Goal: Communication & Community: Answer question/provide support

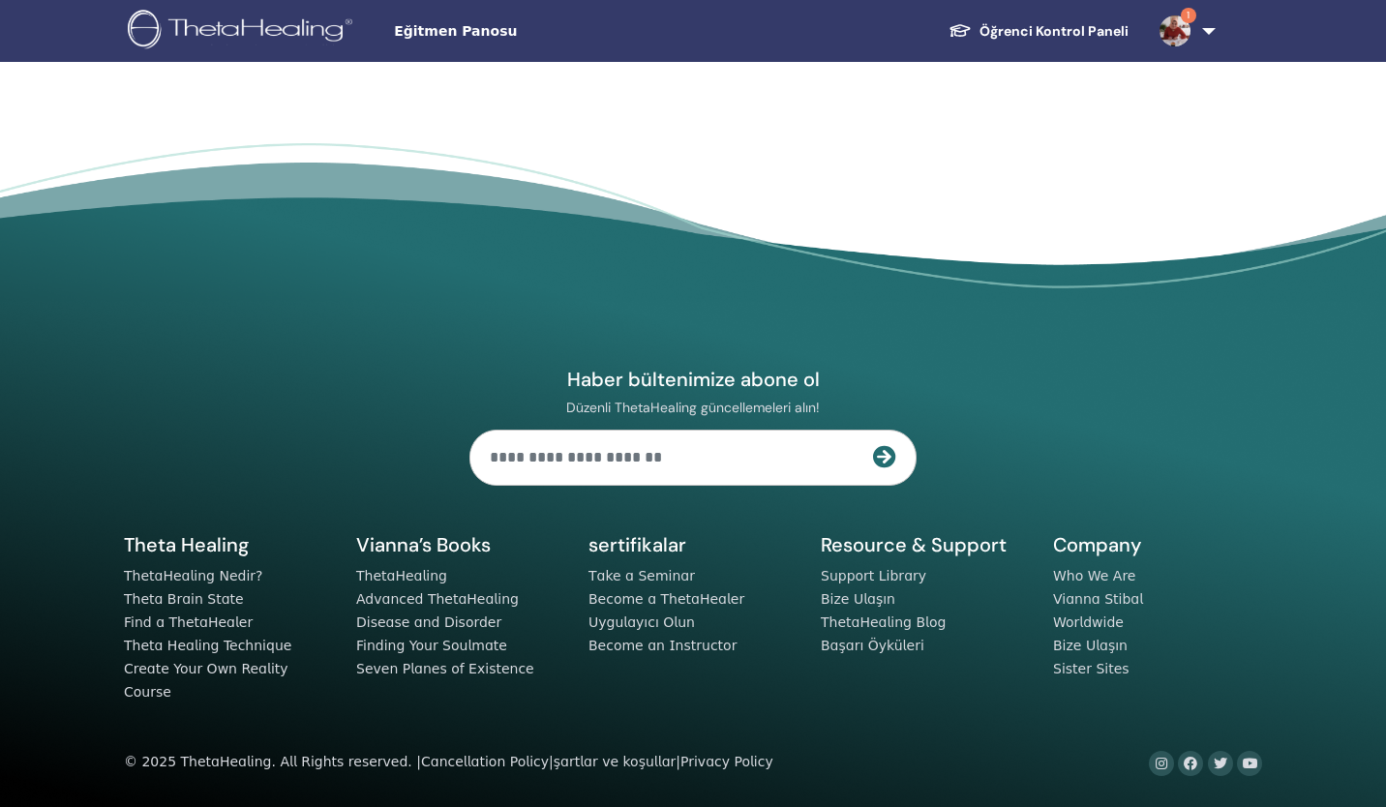
click at [1189, 21] on span "1" at bounding box center [1188, 15] width 15 height 15
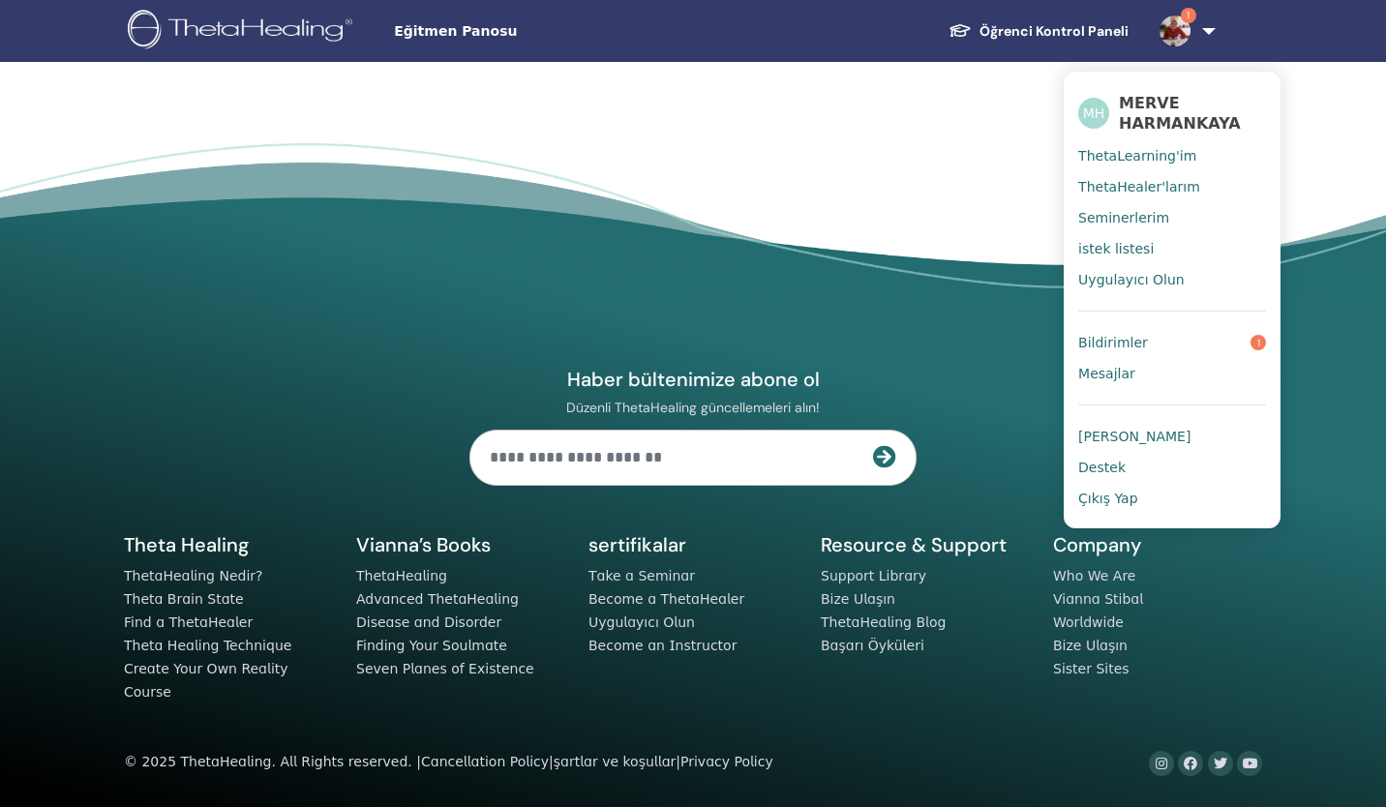
click at [1186, 338] on link "Bildirimler 1" at bounding box center [1172, 342] width 188 height 31
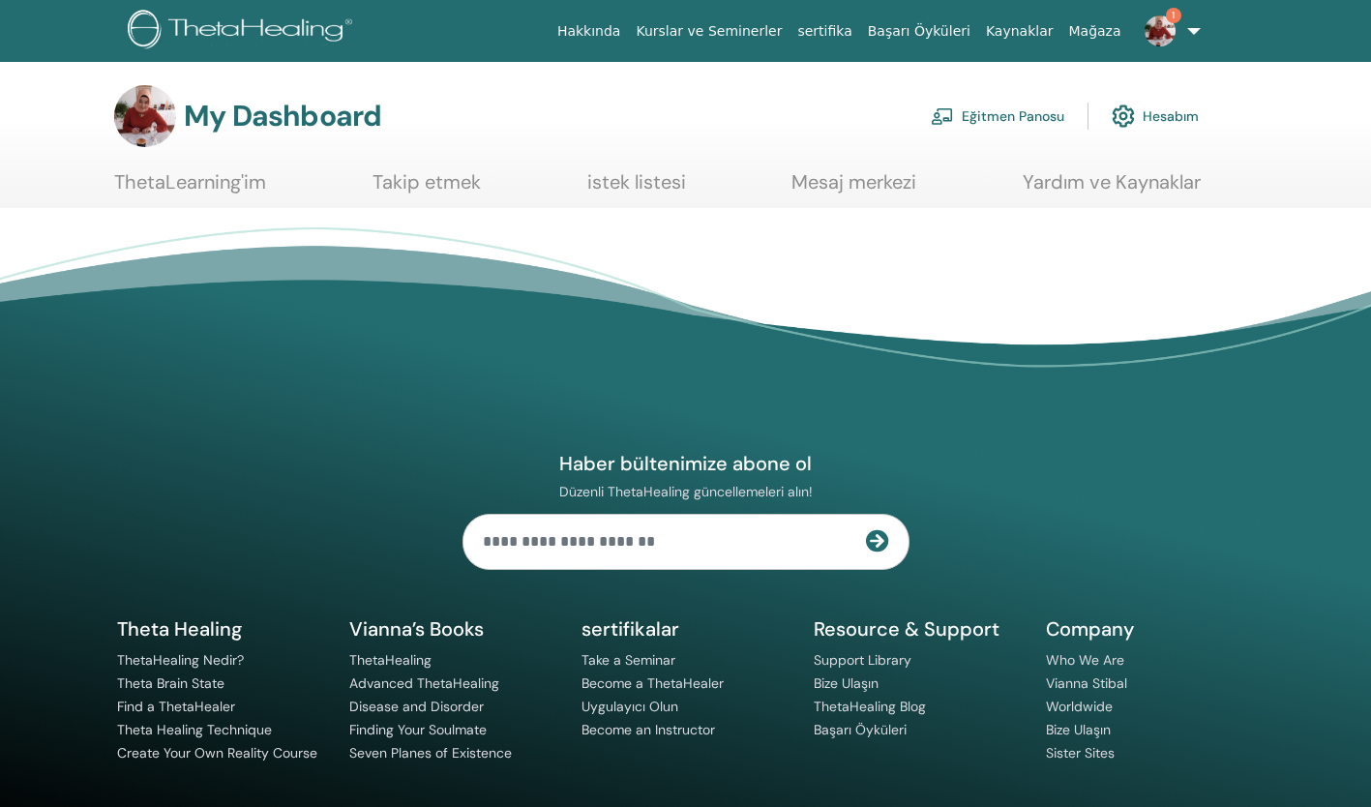
click at [1041, 113] on link "Eğitmen Panosu" at bounding box center [998, 116] width 134 height 43
click at [1168, 12] on span "1" at bounding box center [1173, 15] width 15 height 15
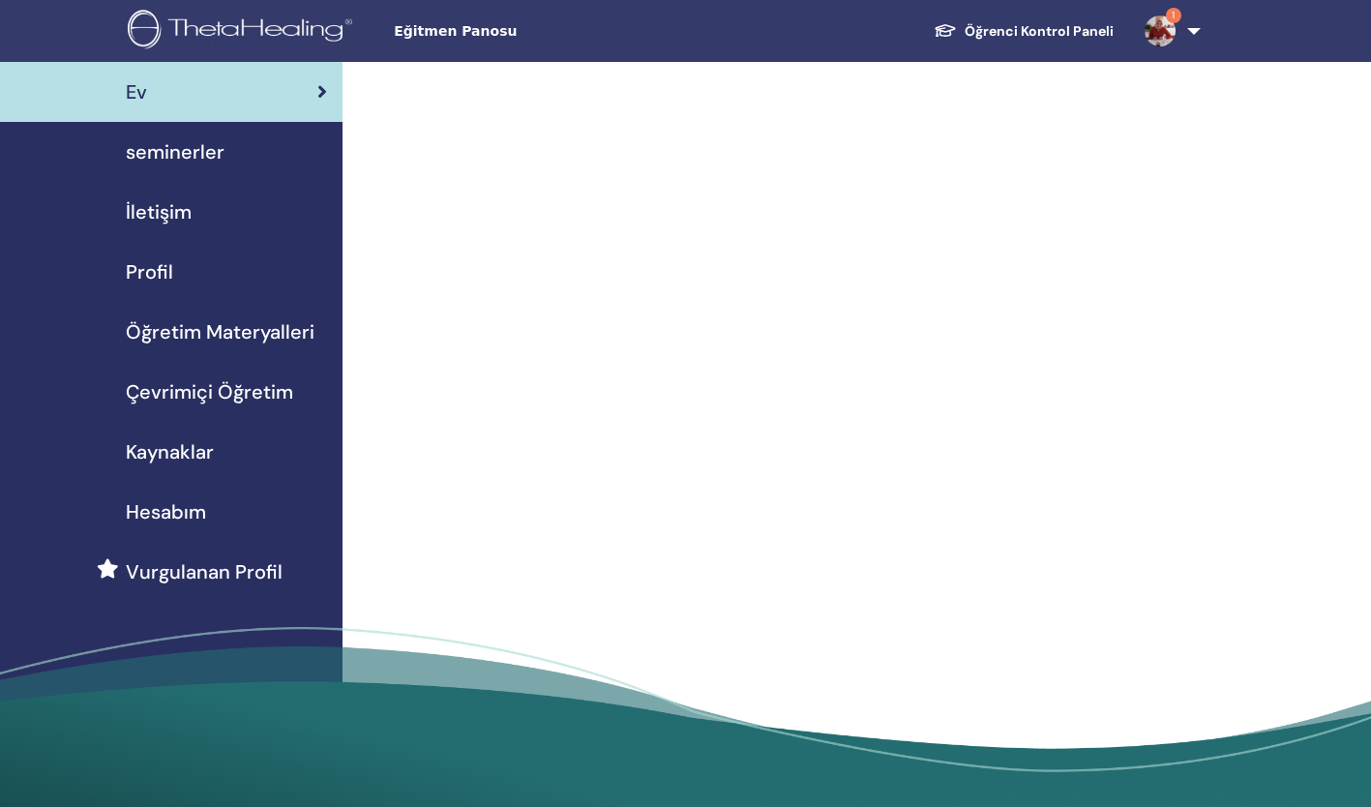
click at [1172, 19] on span "1" at bounding box center [1173, 15] width 15 height 15
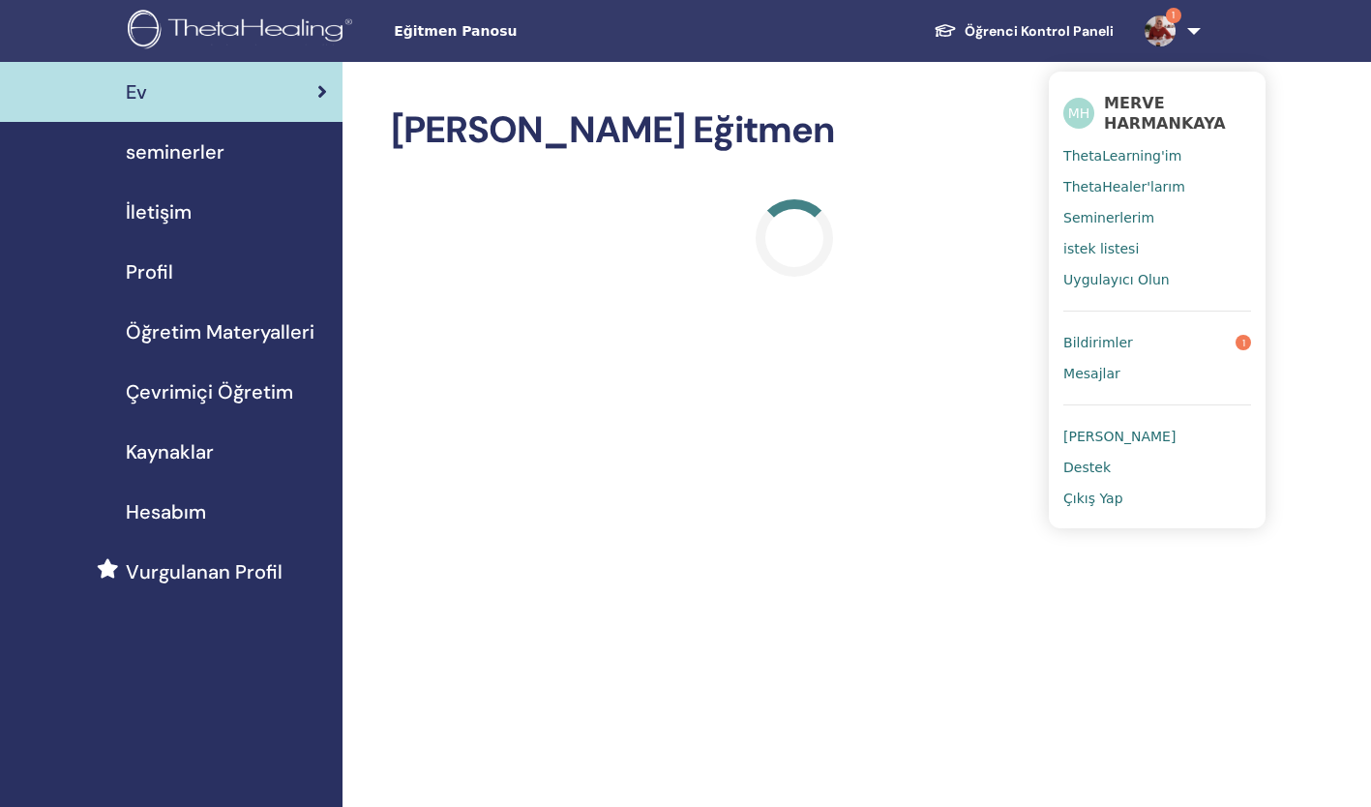
click at [1153, 334] on link "Bildirimler 1" at bounding box center [1157, 342] width 188 height 31
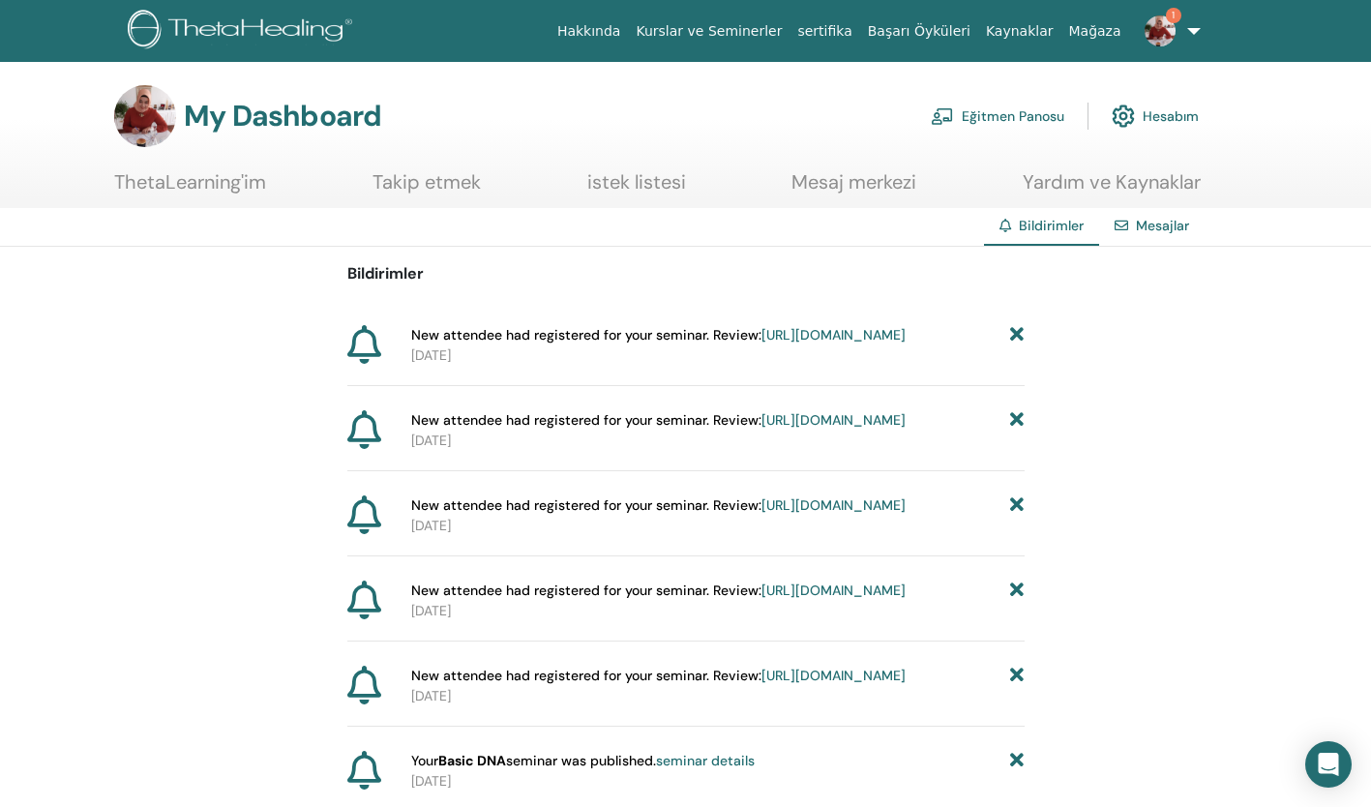
click at [1175, 29] on span "1" at bounding box center [1160, 29] width 46 height 15
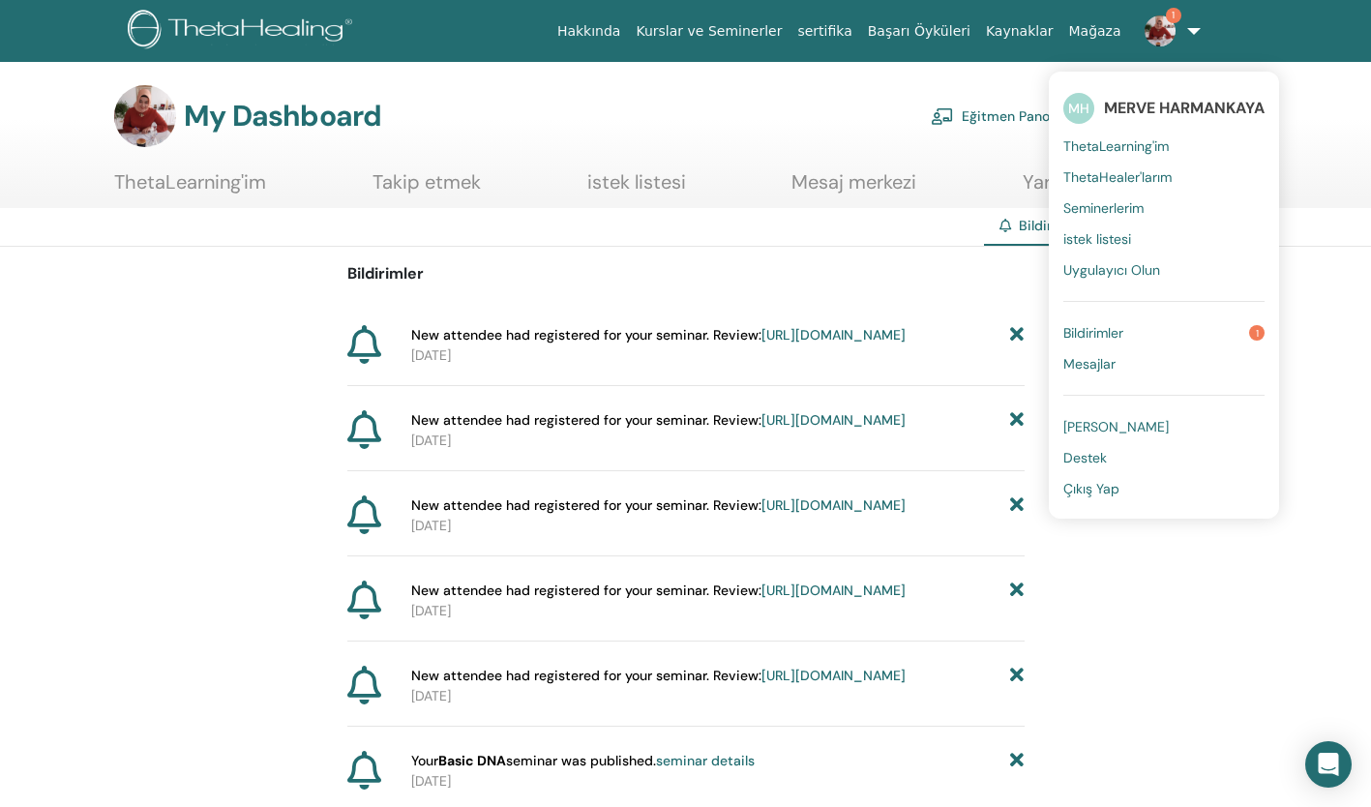
click at [1149, 331] on link "Bildirimler 1" at bounding box center [1163, 332] width 201 height 31
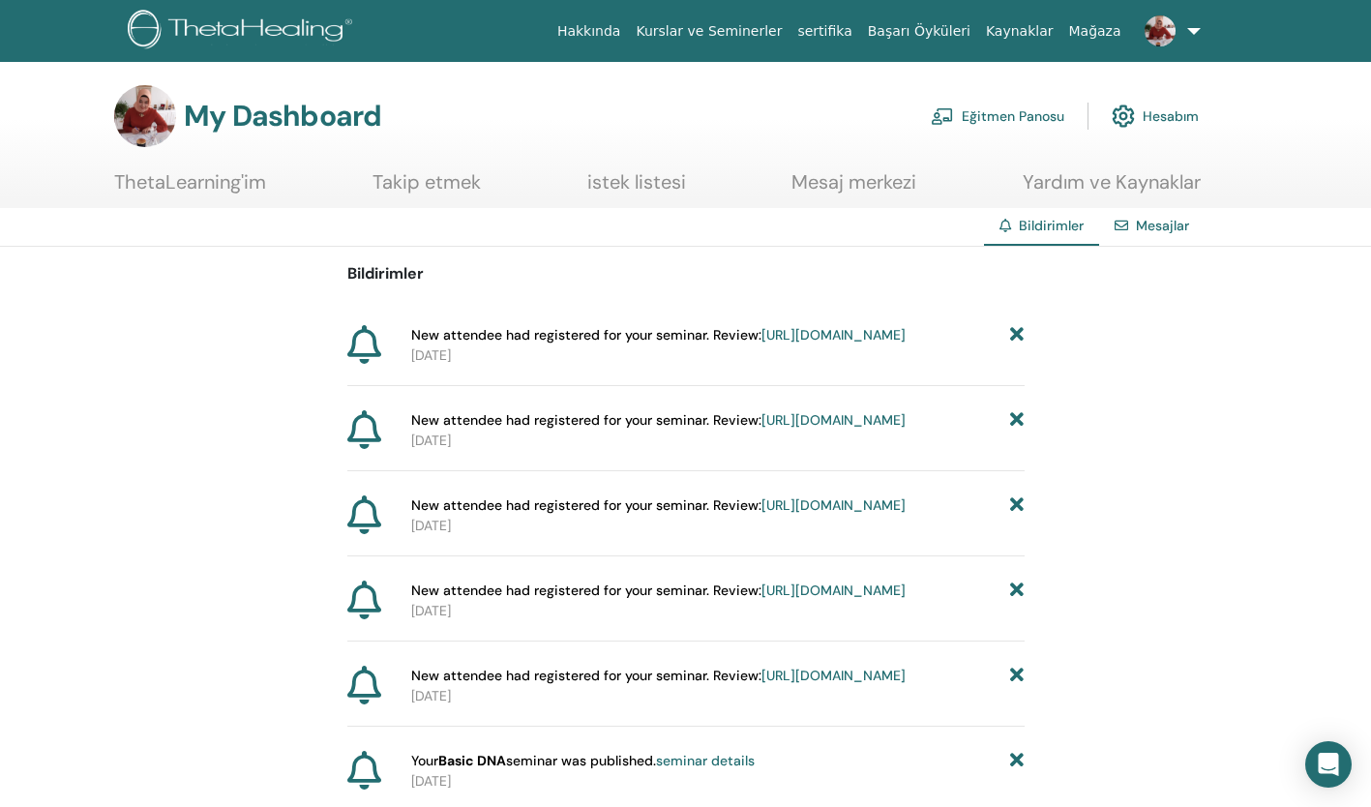
click at [822, 345] on span "New attendee had registered for your seminar. Review: https://member.thetaheali…" at bounding box center [658, 335] width 494 height 20
click at [814, 344] on link "https://member.thetahealing.com/instructor/seminar/376549/attendees" at bounding box center [834, 334] width 144 height 17
